Goal: Check status: Check status

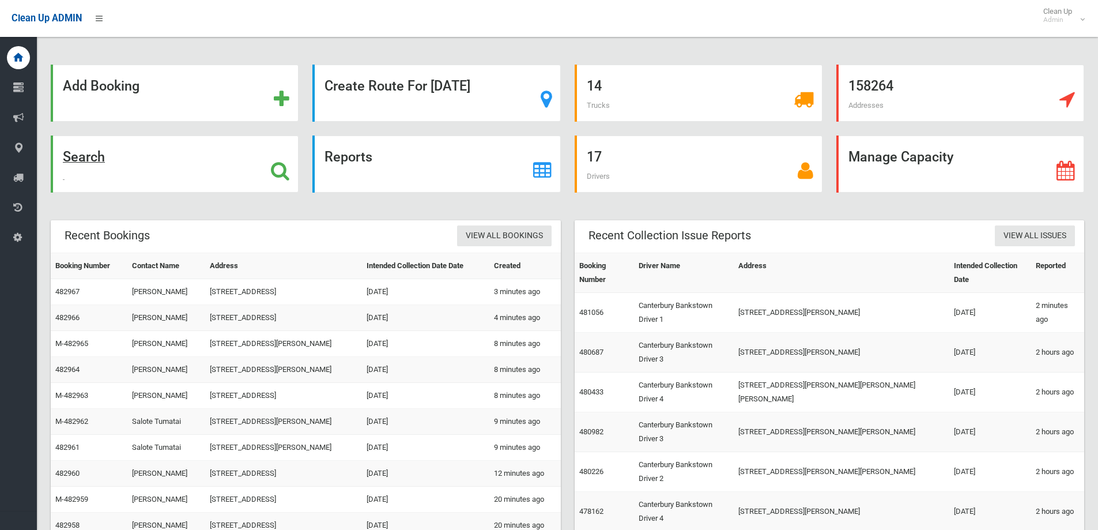
click at [275, 164] on icon at bounding box center [280, 171] width 18 height 20
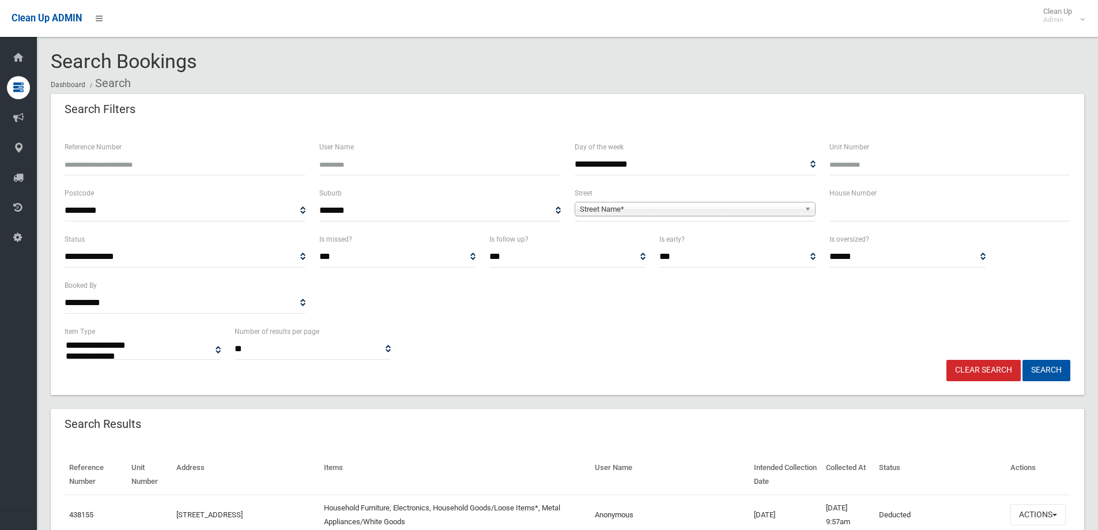
select select
click at [178, 167] on input "Reference Number" at bounding box center [185, 164] width 241 height 21
type input "******"
click at [1045, 369] on button "Search" at bounding box center [1046, 370] width 48 height 21
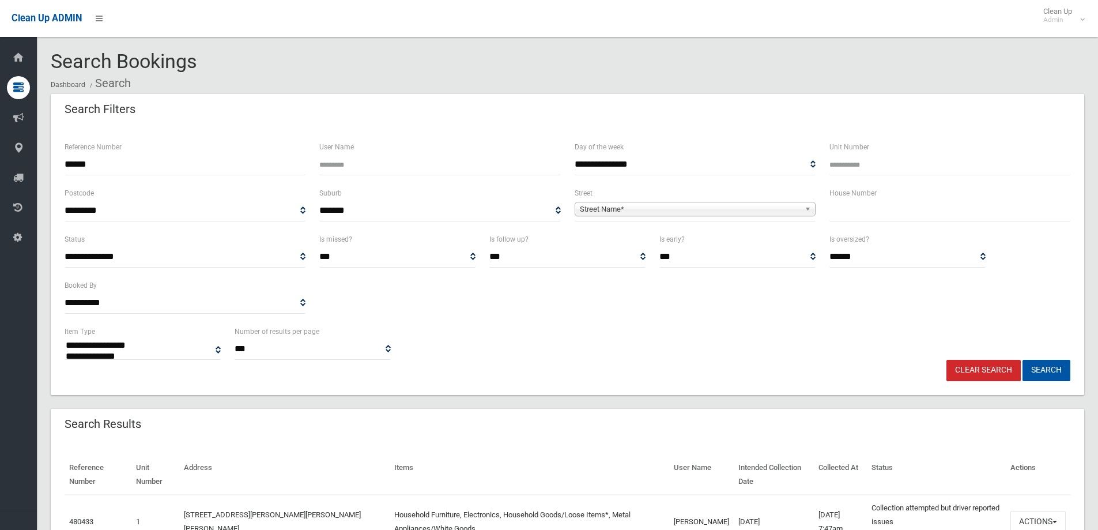
select select
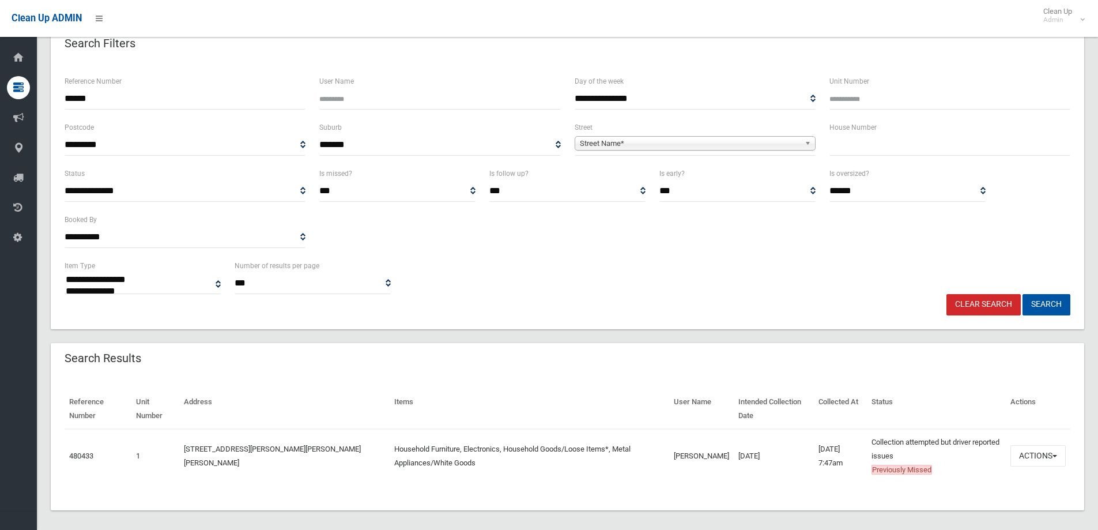
scroll to position [74, 0]
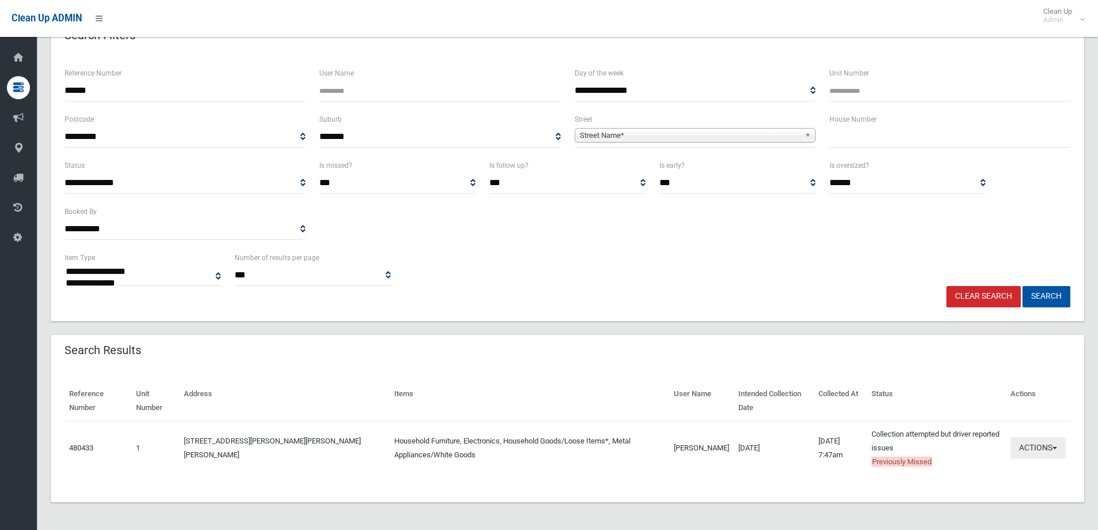
click at [1064, 450] on button "Actions" at bounding box center [1037, 447] width 55 height 21
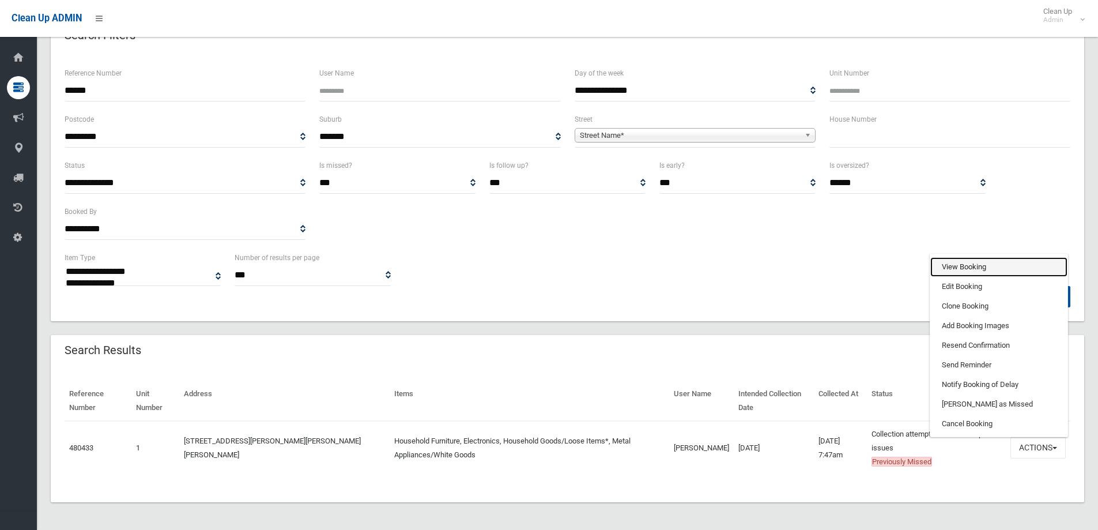
click at [961, 273] on link "View Booking" at bounding box center [998, 267] width 137 height 20
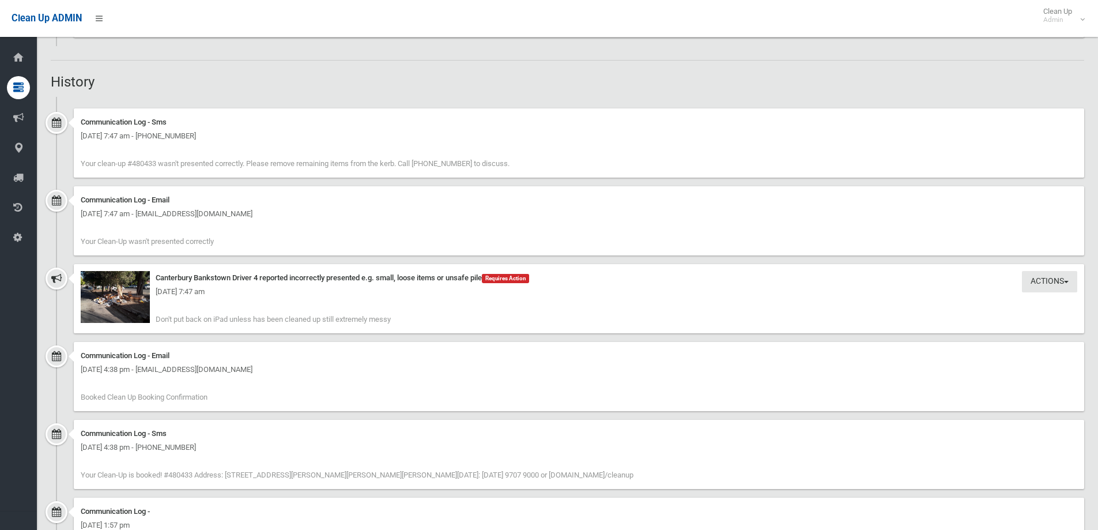
scroll to position [1095, 0]
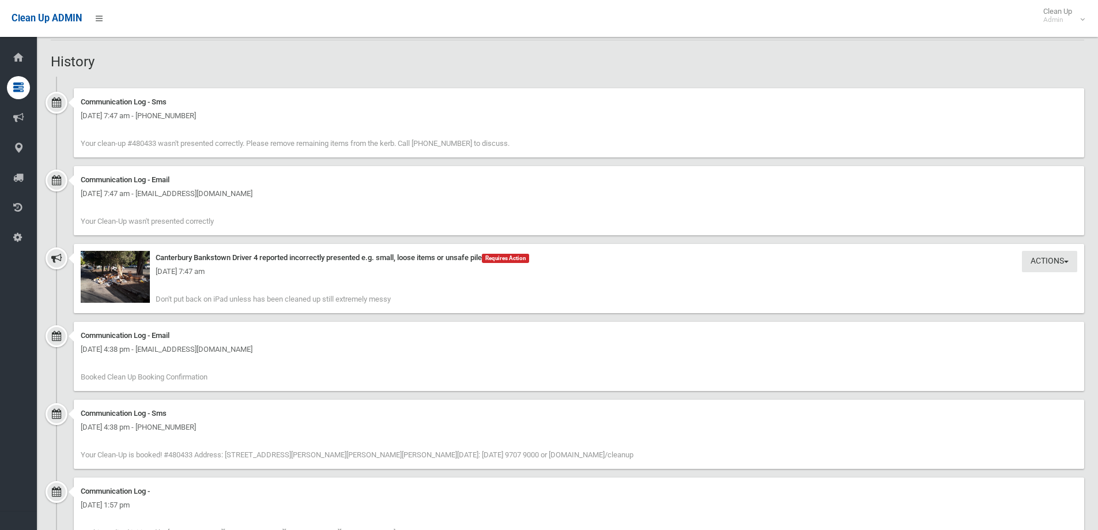
click at [125, 266] on div "[DATE] 7:47 am" at bounding box center [579, 272] width 996 height 14
click at [1064, 258] on button "Actions" at bounding box center [1049, 261] width 55 height 21
click at [984, 290] on link "Take Action" at bounding box center [1010, 285] width 137 height 20
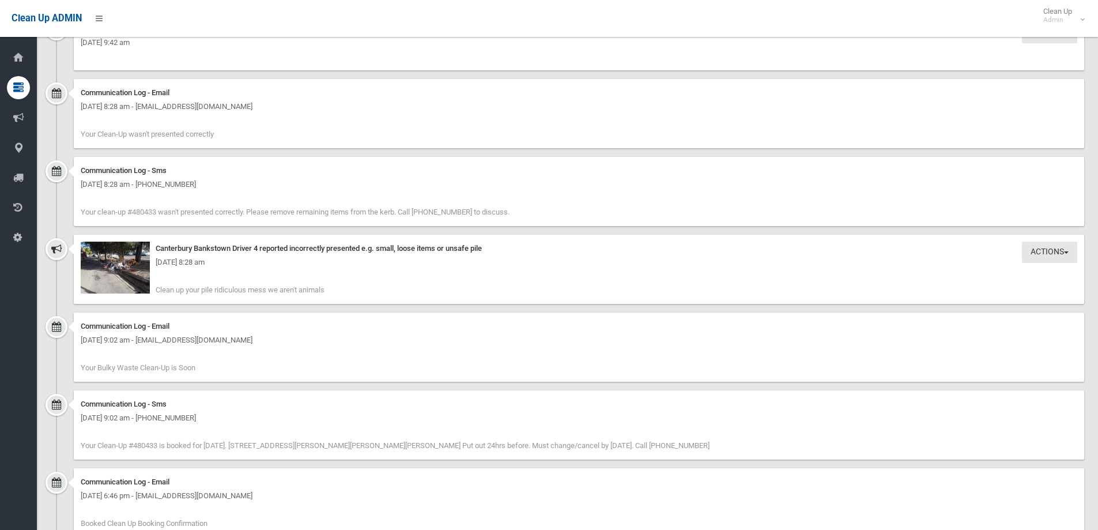
scroll to position [2023, 0]
click at [56, 251] on div "Actions Take Action Canterbury Bankstown Driver 4 reported incorrectly presente…" at bounding box center [567, 274] width 1033 height 78
drag, startPoint x: 165, startPoint y: 262, endPoint x: 144, endPoint y: 264, distance: 21.4
click at [163, 262] on div "[DATE] 8:28 am" at bounding box center [579, 263] width 996 height 14
click at [144, 264] on div "[DATE] 8:28 am" at bounding box center [579, 263] width 996 height 14
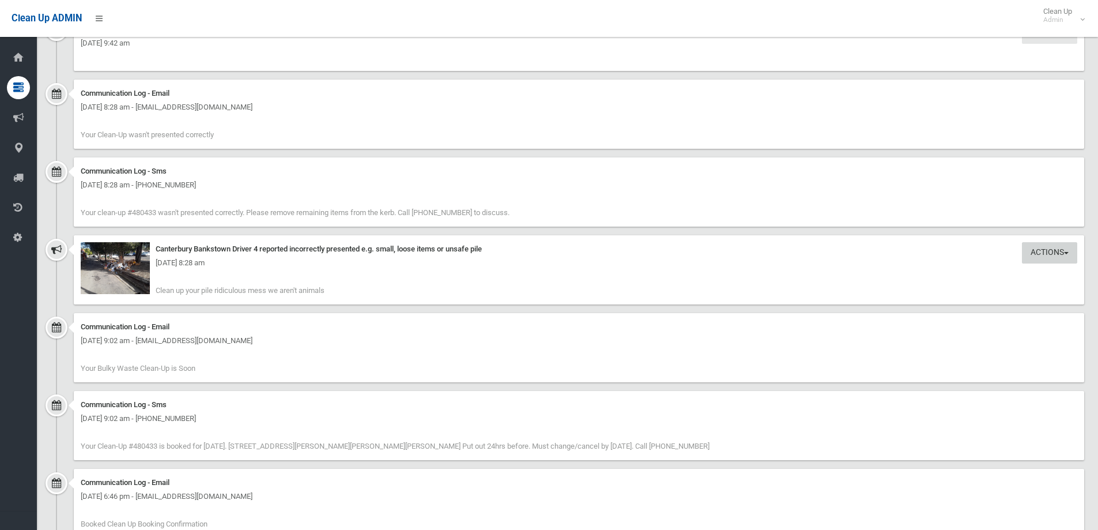
click at [1053, 249] on button "Actions" at bounding box center [1049, 252] width 55 height 21
drag, startPoint x: 708, startPoint y: 267, endPoint x: 586, endPoint y: 269, distance: 122.2
click at [702, 267] on div "[DATE] 8:28 am" at bounding box center [579, 263] width 996 height 14
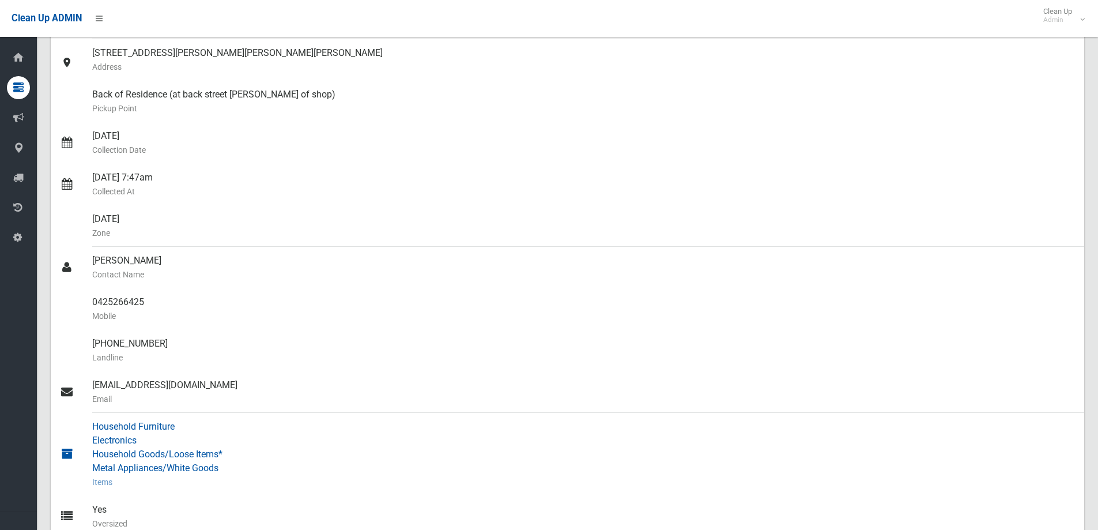
scroll to position [122, 0]
